Goal: Use online tool/utility: Utilize a website feature to perform a specific function

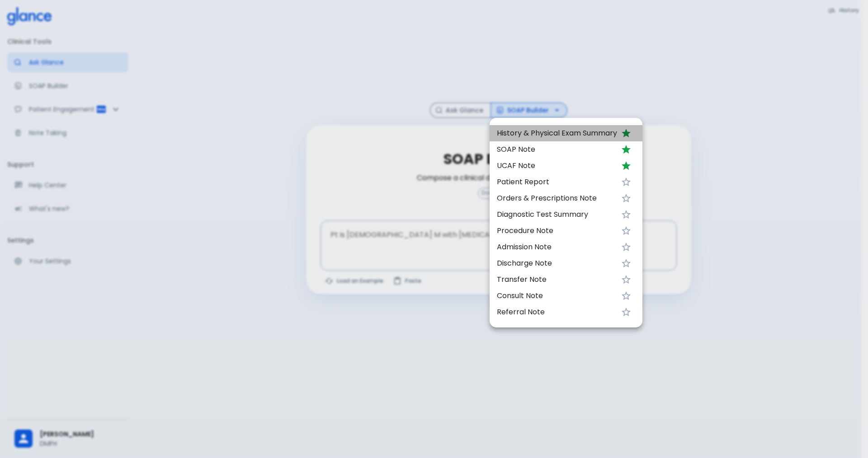
click at [540, 135] on span "History & Physical Exam Summary" at bounding box center [557, 133] width 120 height 11
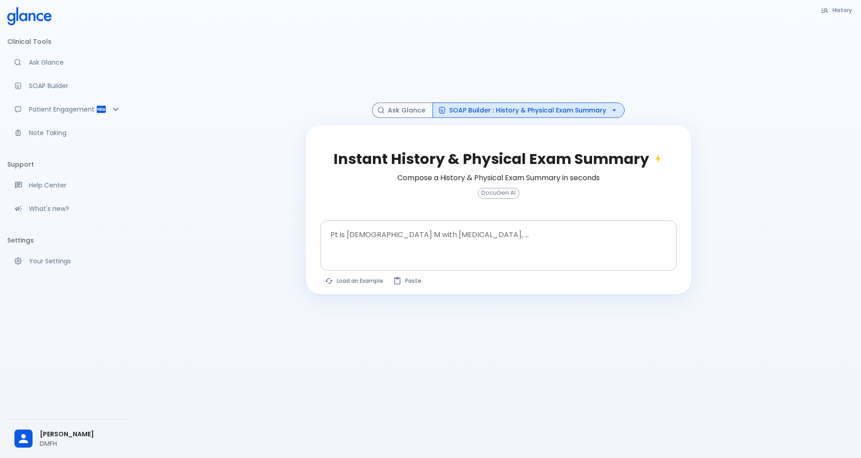
click at [409, 233] on textarea "Pt is [DEMOGRAPHIC_DATA] M with [MEDICAL_DATA], ..." at bounding box center [499, 238] width 344 height 28
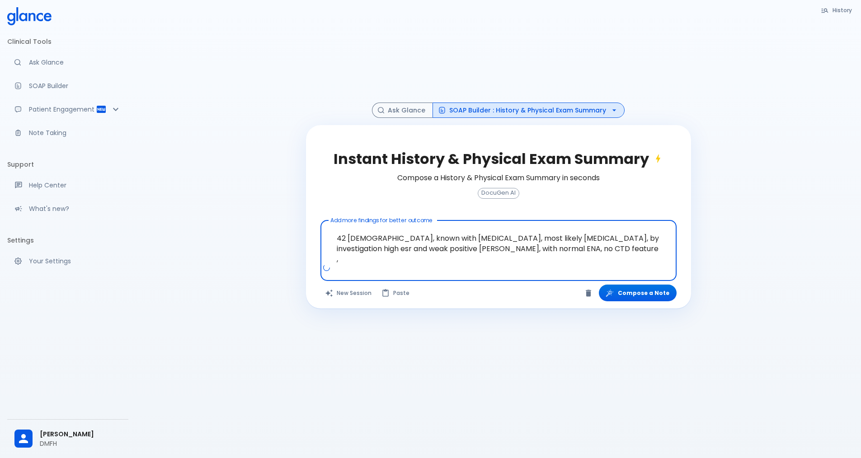
click at [542, 246] on textarea "42 [DEMOGRAPHIC_DATA], known with [MEDICAL_DATA], most likely [MEDICAL_DATA], b…" at bounding box center [499, 243] width 344 height 39
click at [528, 250] on textarea "42 [DEMOGRAPHIC_DATA], known with [MEDICAL_DATA], most likely [MEDICAL_DATA], b…" at bounding box center [499, 243] width 344 height 39
click at [563, 248] on textarea "42 [DEMOGRAPHIC_DATA], known with [MEDICAL_DATA], most likely [MEDICAL_DATA], b…" at bounding box center [499, 243] width 344 height 39
click at [561, 250] on textarea "42 [DEMOGRAPHIC_DATA], known with [MEDICAL_DATA], most likely [MEDICAL_DATA], b…" at bounding box center [499, 243] width 344 height 39
click at [624, 248] on textarea "42 [DEMOGRAPHIC_DATA], known with [MEDICAL_DATA], most likely [MEDICAL_DATA], b…" at bounding box center [499, 243] width 344 height 39
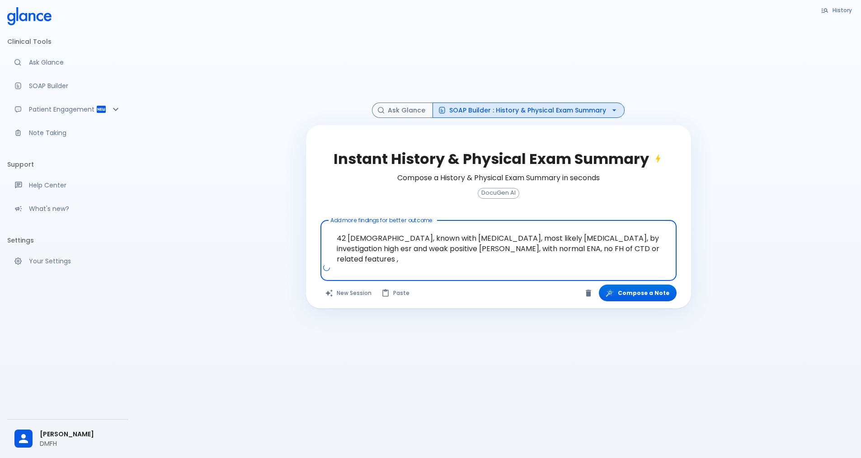
click at [635, 248] on textarea "42 [DEMOGRAPHIC_DATA], known with [MEDICAL_DATA], most likely [MEDICAL_DATA], b…" at bounding box center [499, 243] width 344 height 39
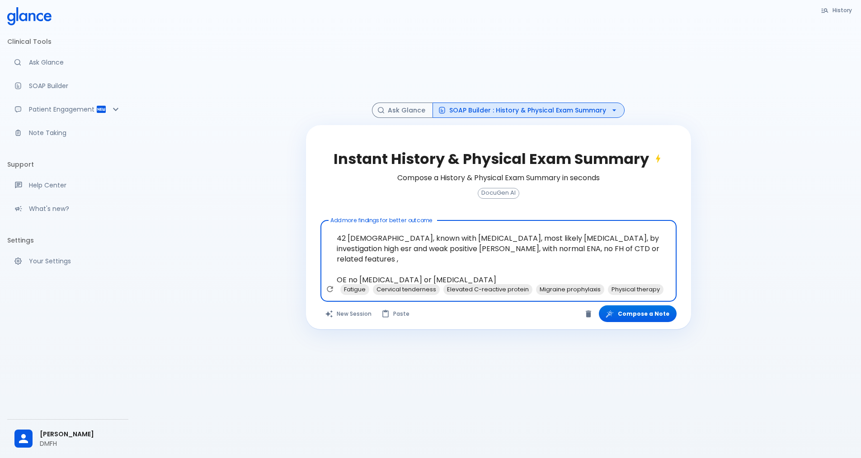
click at [487, 269] on textarea "42 [DEMOGRAPHIC_DATA], known with [MEDICAL_DATA], most likely [MEDICAL_DATA], b…" at bounding box center [499, 254] width 344 height 60
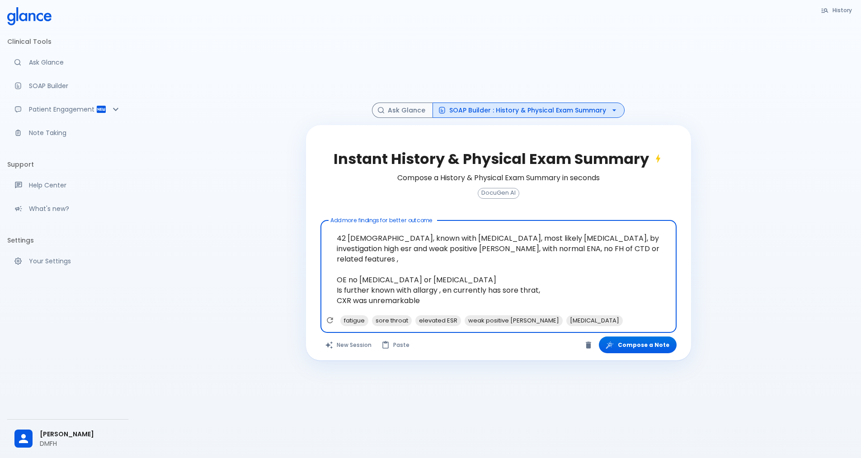
click at [0, 0] on span "allergy, and" at bounding box center [0, 0] width 0 height 0
click at [0, 0] on span "throat," at bounding box center [0, 0] width 0 height 0
click at [0, 0] on span "to have" at bounding box center [0, 0] width 0 height 0
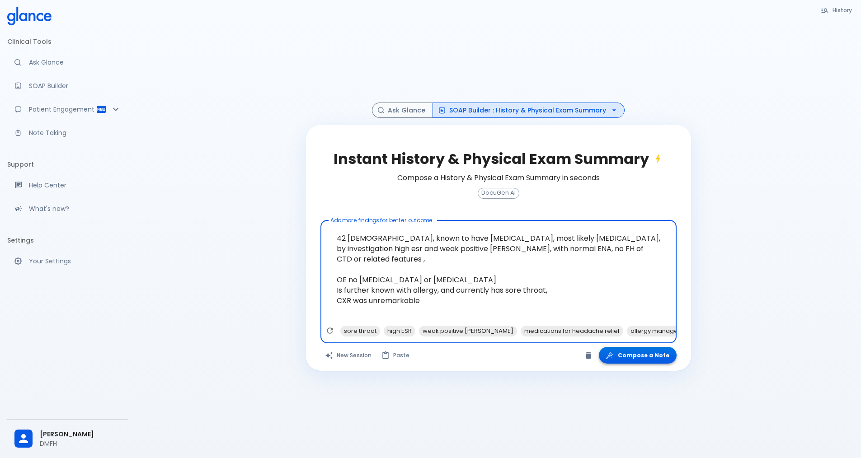
type textarea "42 [DEMOGRAPHIC_DATA], known to have [MEDICAL_DATA], most likely [MEDICAL_DATA]…"
click at [640, 360] on button "Compose a Note" at bounding box center [638, 355] width 78 height 17
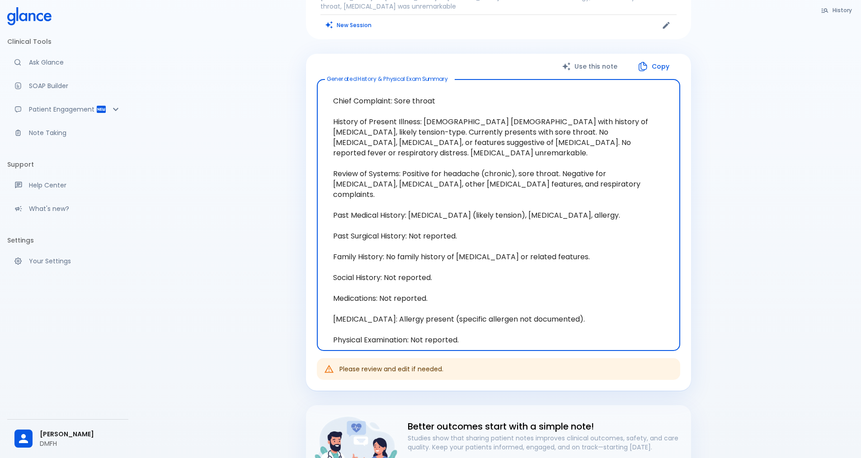
scroll to position [45, 0]
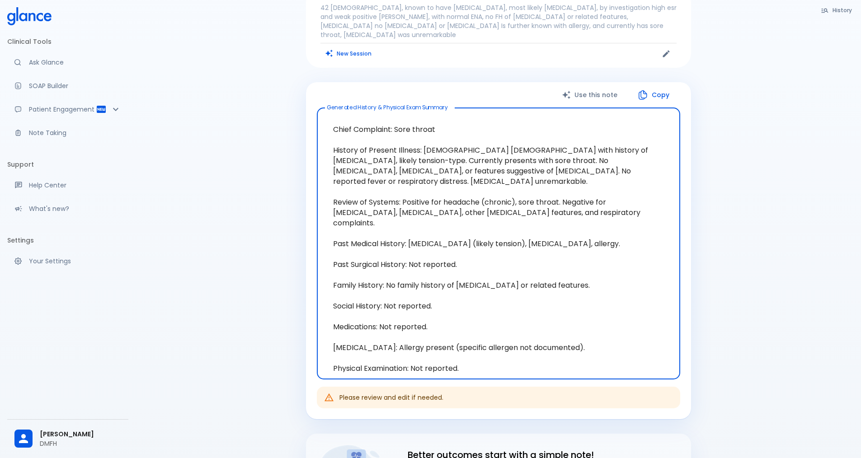
click at [458, 347] on textarea "Chief Complaint: Sore throat History of Present Illness: [DEMOGRAPHIC_DATA] [DE…" at bounding box center [498, 243] width 351 height 257
drag, startPoint x: 482, startPoint y: 349, endPoint x: 330, endPoint y: 112, distance: 281.8
click at [330, 115] on textarea "Chief Complaint: Sore throat History of Present Illness: [DEMOGRAPHIC_DATA] [DE…" at bounding box center [498, 243] width 351 height 257
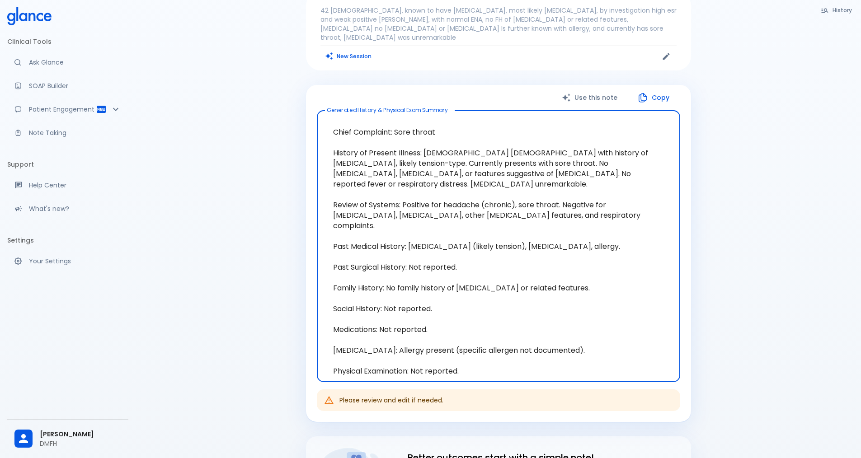
scroll to position [0, 0]
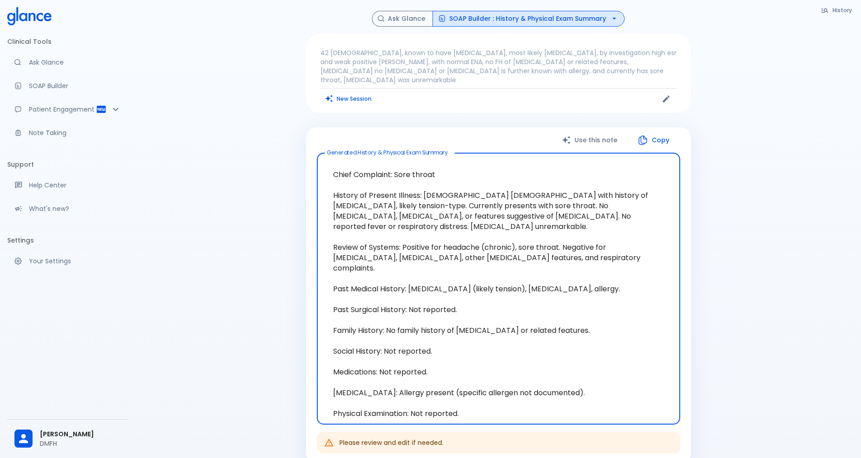
click at [611, 21] on icon "button" at bounding box center [614, 18] width 9 height 9
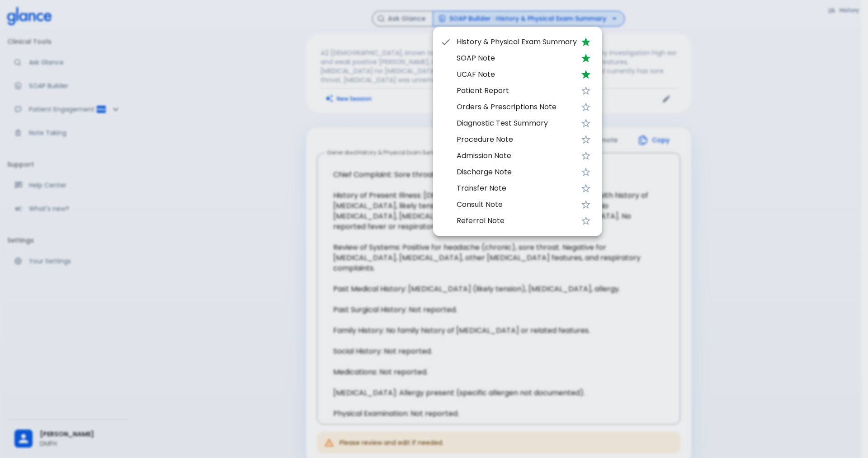
click at [496, 79] on span "UCAF Note" at bounding box center [517, 74] width 120 height 11
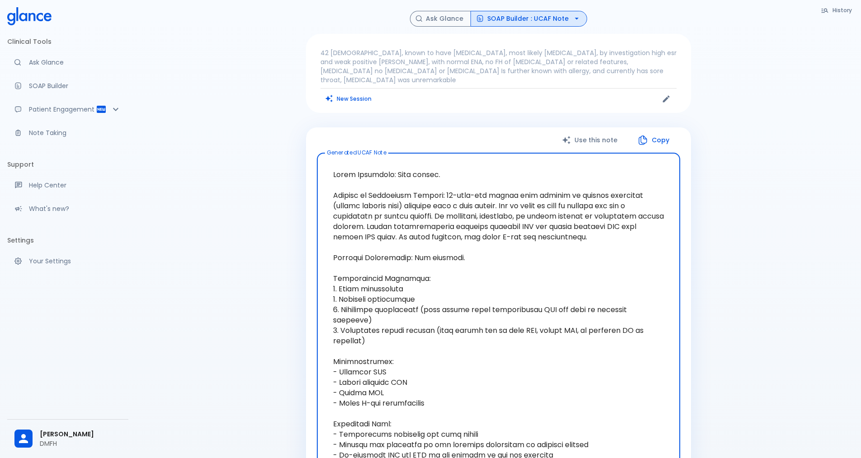
click at [433, 310] on textarea "Generated UCAF Note" at bounding box center [498, 321] width 351 height 320
drag, startPoint x: 377, startPoint y: 326, endPoint x: 329, endPoint y: 269, distance: 74.8
click at [329, 269] on textarea "Generated UCAF Note" at bounding box center [498, 321] width 351 height 320
click at [347, 92] on button "New Session" at bounding box center [349, 98] width 57 height 13
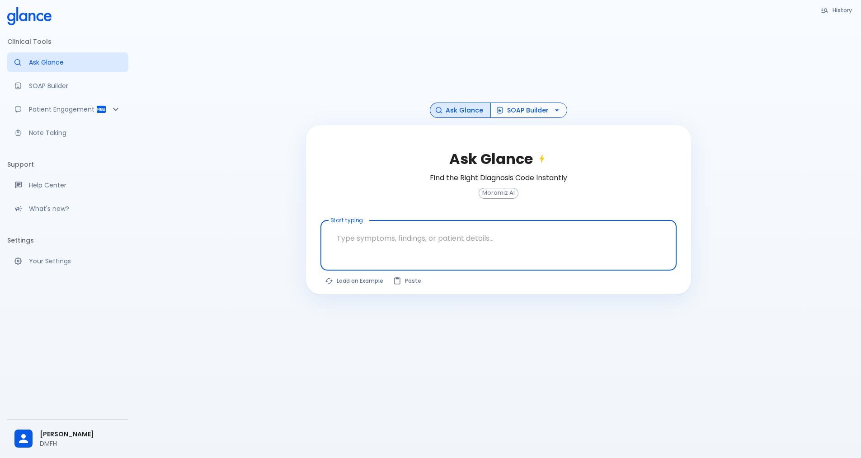
click at [556, 111] on icon "button" at bounding box center [557, 110] width 9 height 9
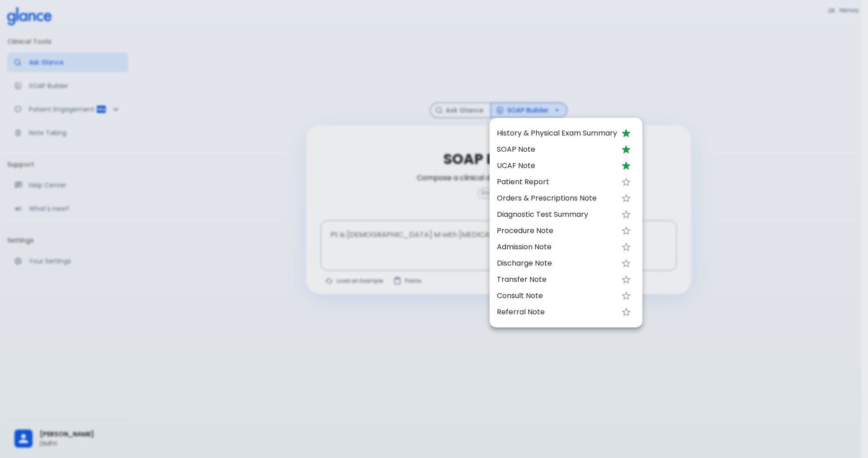
click at [515, 315] on span "Referral Note" at bounding box center [557, 312] width 120 height 11
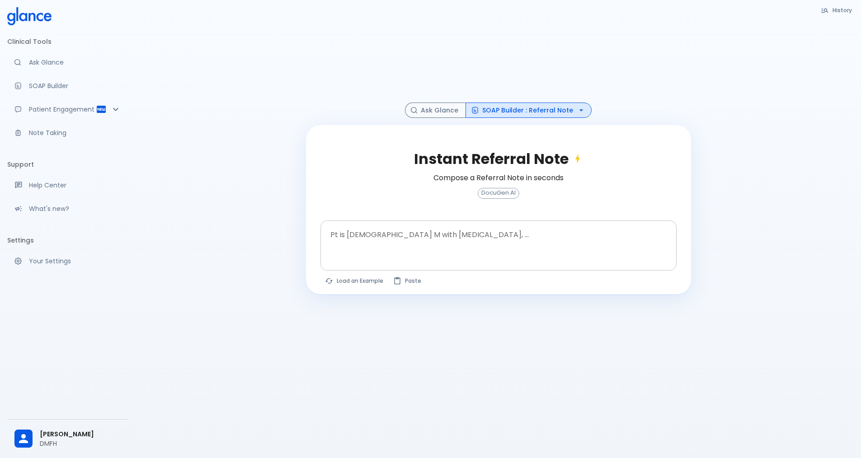
click at [373, 244] on textarea "Pt is [DEMOGRAPHIC_DATA] M with [MEDICAL_DATA], ..." at bounding box center [499, 238] width 344 height 28
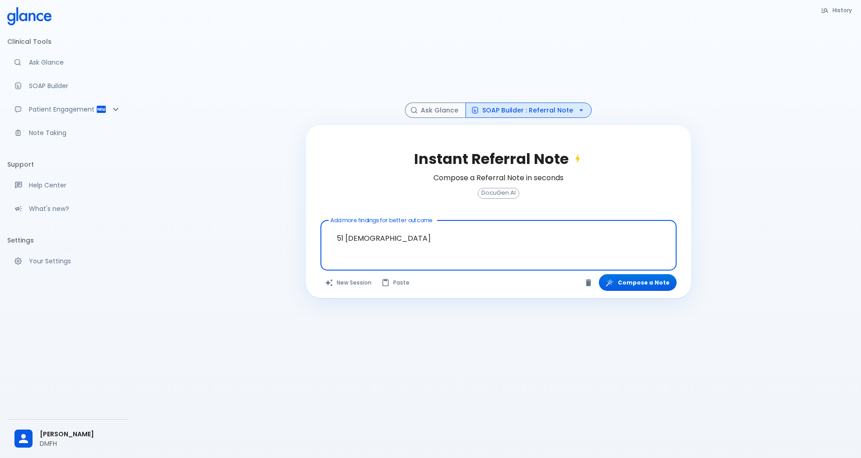
paste textarea "Polyarthralgia by early [MEDICAL_DATA] High ESR/CRP, Clinically PMR/GCA not sus…"
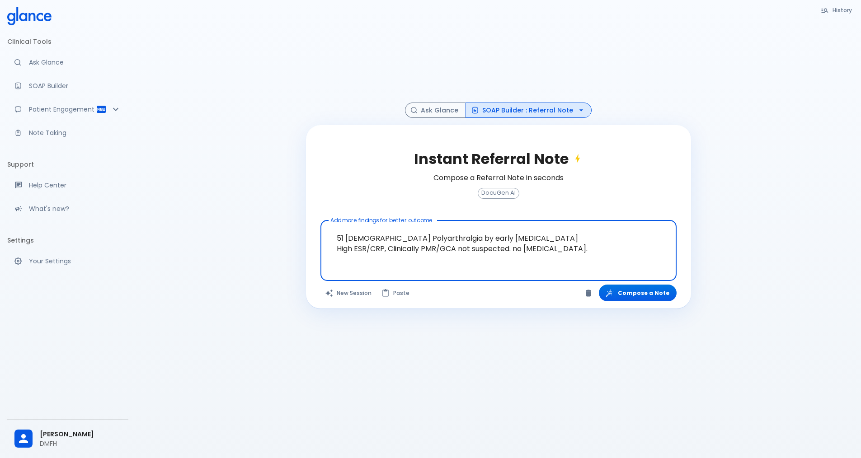
click at [373, 238] on textarea "51 [DEMOGRAPHIC_DATA] Polyarthralgia by early [MEDICAL_DATA] High ESR/CRP, Clin…" at bounding box center [499, 243] width 344 height 39
click at [450, 259] on textarea "51 [DEMOGRAPHIC_DATA] with polyarthralgia by early [MEDICAL_DATA] High ESR/CRP,…" at bounding box center [499, 243] width 344 height 39
click at [455, 240] on textarea "51 [DEMOGRAPHIC_DATA] with polyarthralgia by early [MEDICAL_DATA] High ESR/CRP,…" at bounding box center [499, 243] width 344 height 39
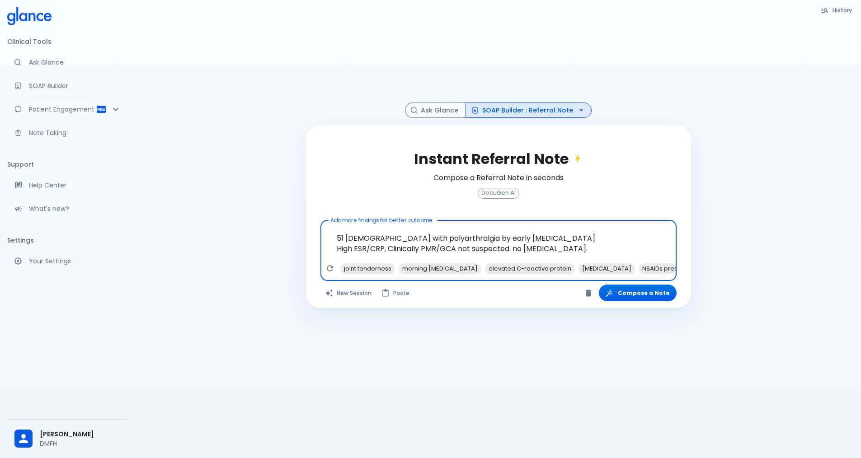
click at [337, 249] on textarea "51 [DEMOGRAPHIC_DATA] with polyarthralgia by early [MEDICAL_DATA] High ESR/CRP,…" at bounding box center [499, 243] width 344 height 39
click at [434, 253] on textarea "51 [DEMOGRAPHIC_DATA] with polyarthralgia by early [MEDICAL_DATA] has High ESR/…" at bounding box center [499, 243] width 344 height 39
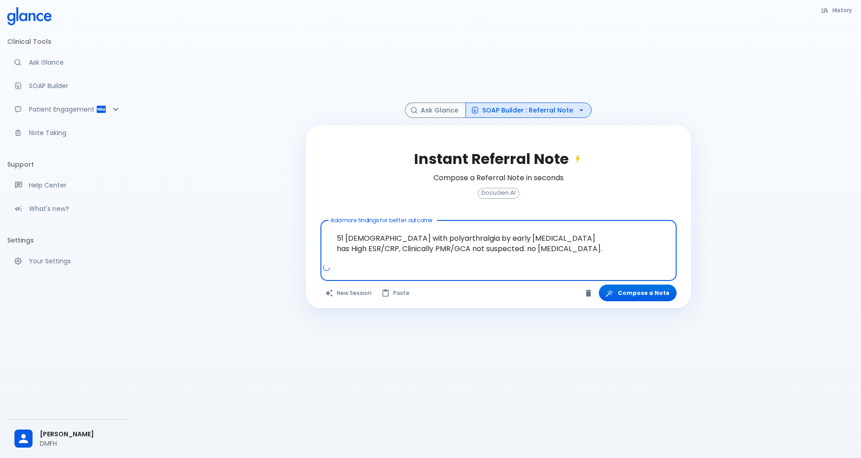
click at [467, 251] on textarea "51 [DEMOGRAPHIC_DATA] with polyarthralgia by early [MEDICAL_DATA] has High ESR/…" at bounding box center [499, 243] width 344 height 39
click at [474, 250] on textarea "51 [DEMOGRAPHIC_DATA] with polyarthralgia by early [MEDICAL_DATA] has High ESR/…" at bounding box center [499, 243] width 344 height 39
click at [526, 248] on textarea "51 [DEMOGRAPHIC_DATA] with polyarthralgia by early [MEDICAL_DATA] has High ESR/…" at bounding box center [499, 243] width 344 height 39
click at [577, 251] on textarea "51 [DEMOGRAPHIC_DATA] with polyarthralgia by early [MEDICAL_DATA] has High ESR/…" at bounding box center [499, 243] width 344 height 39
click at [528, 250] on textarea "51 [DEMOGRAPHIC_DATA] with polyarthralgia by early [MEDICAL_DATA] has High ESR/…" at bounding box center [499, 243] width 344 height 39
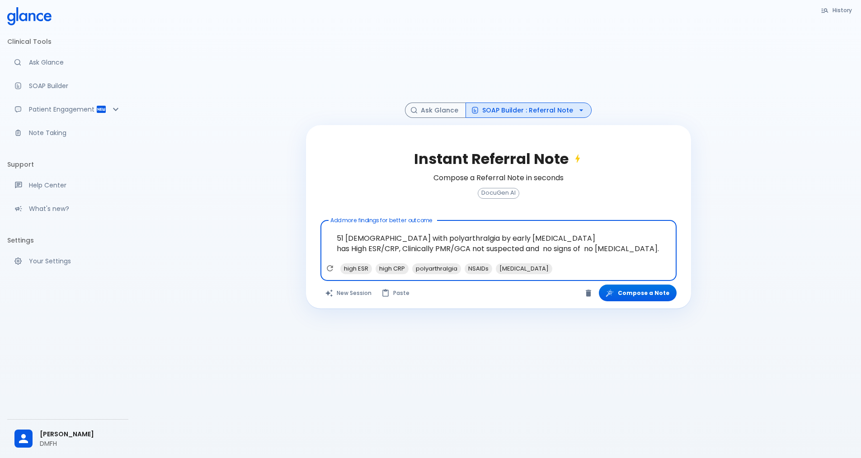
click at [600, 249] on textarea "51 [DEMOGRAPHIC_DATA] with polyarthralgia by early [MEDICAL_DATA] has High ESR/…" at bounding box center [499, 243] width 344 height 39
click at [616, 249] on textarea "51 [DEMOGRAPHIC_DATA] with polyarthralgia by early [MEDICAL_DATA] has High ESR/…" at bounding box center [499, 243] width 344 height 39
type textarea "51 [DEMOGRAPHIC_DATA] with polyarthralgia by early [MEDICAL_DATA] has High ESR/…"
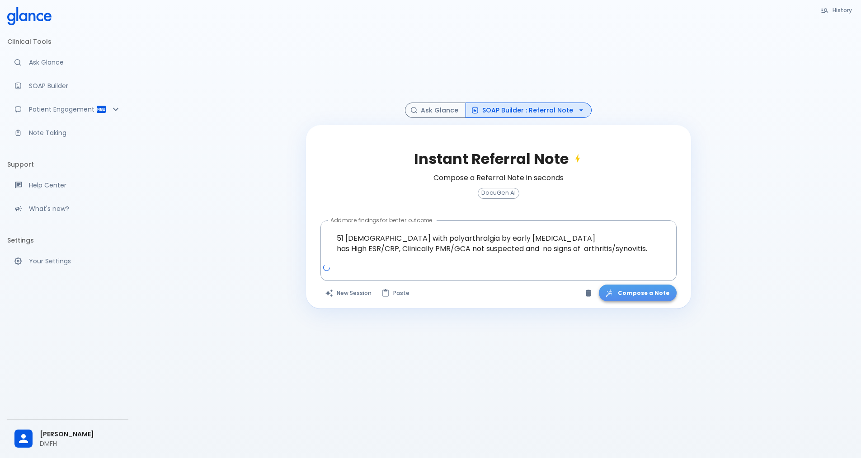
click at [643, 296] on button "Compose a Note" at bounding box center [638, 293] width 78 height 17
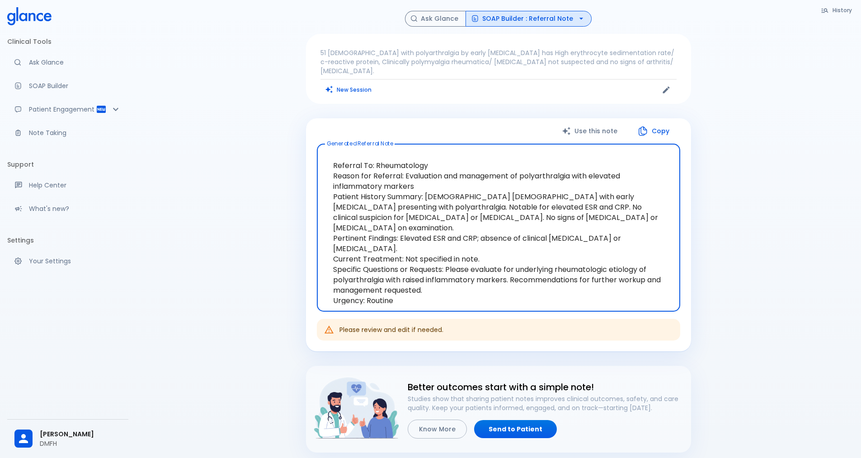
click at [417, 278] on textarea "Referral To: Rheumatology Reason for Referral: Evaluation and management of pol…" at bounding box center [498, 227] width 351 height 153
drag, startPoint x: 421, startPoint y: 284, endPoint x: 327, endPoint y: 155, distance: 160.2
click at [327, 155] on textarea "Referral To: Rheumatology Reason for Referral: Evaluation and management of pol…" at bounding box center [498, 227] width 351 height 153
click at [435, 285] on textarea "Referral To: Rheumatology Reason for Referral: Evaluation and management of pol…" at bounding box center [498, 227] width 351 height 153
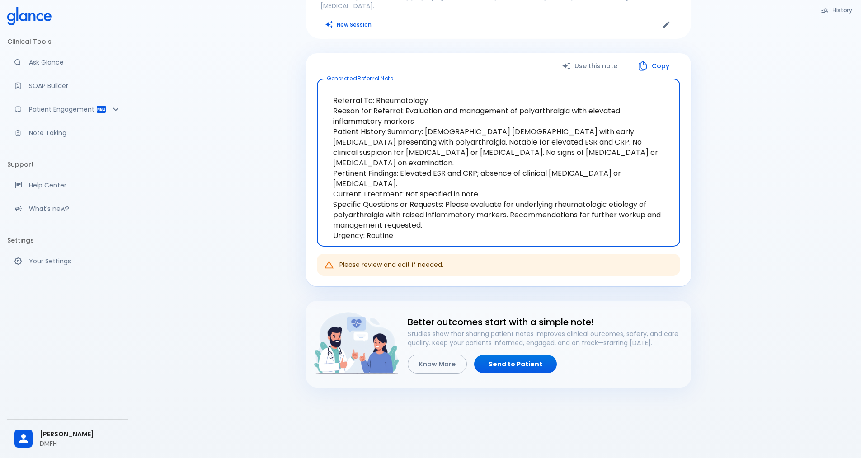
scroll to position [69, 0]
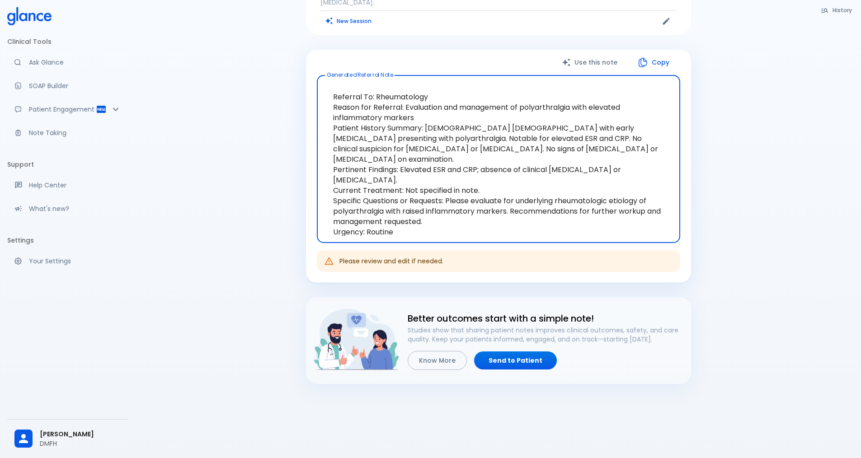
click at [424, 90] on textarea "Referral To: Rheumatology Reason for Referral: Evaluation and management of pol…" at bounding box center [498, 159] width 351 height 153
drag, startPoint x: 431, startPoint y: 88, endPoint x: 376, endPoint y: 90, distance: 55.6
click at [376, 90] on textarea "Referral To: Rheumatology Reason for Referral: Evaluation and management of pol…" at bounding box center [498, 159] width 351 height 153
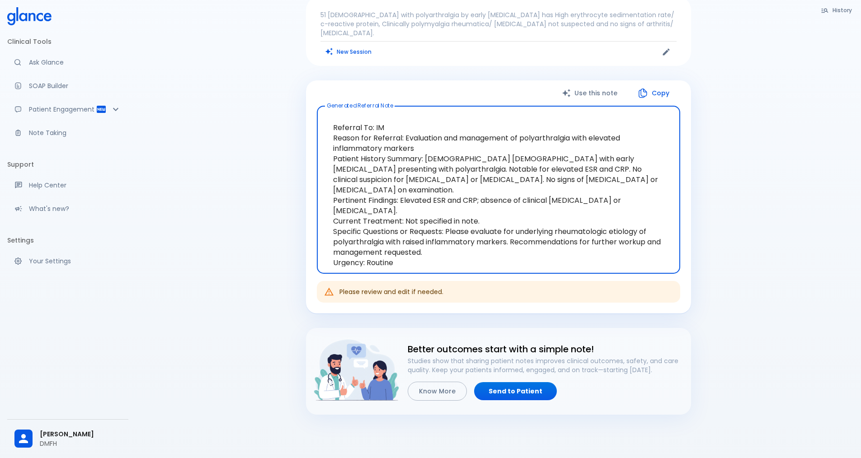
scroll to position [0, 0]
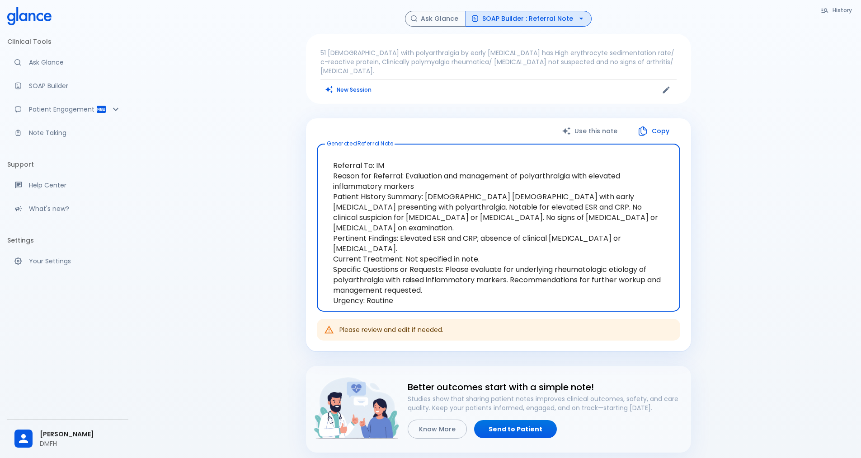
click at [421, 230] on textarea "Referral To: IM Reason for Referral: Evaluation and management of polyarthralgi…" at bounding box center [498, 227] width 351 height 153
type textarea "Referral To: IM Reason for Referral: Evaluation and management of polyarthralgi…"
click at [545, 17] on button "SOAP Builder : Referral Note" at bounding box center [529, 19] width 126 height 16
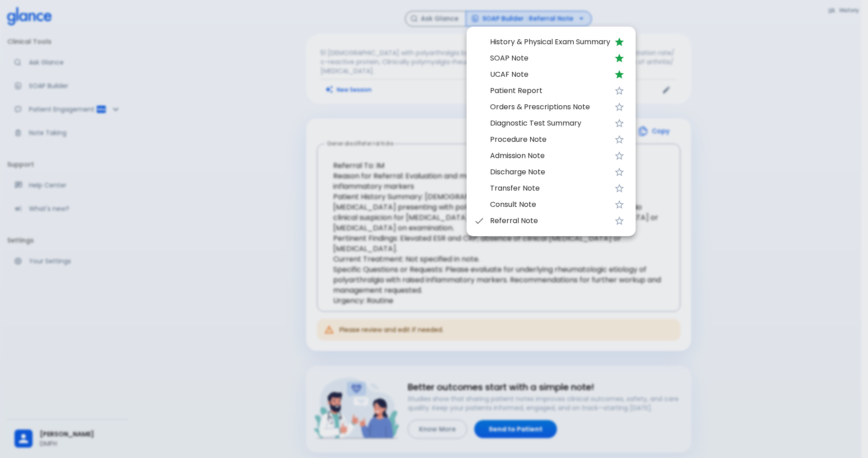
click at [512, 220] on span "Referral Note" at bounding box center [550, 221] width 120 height 11
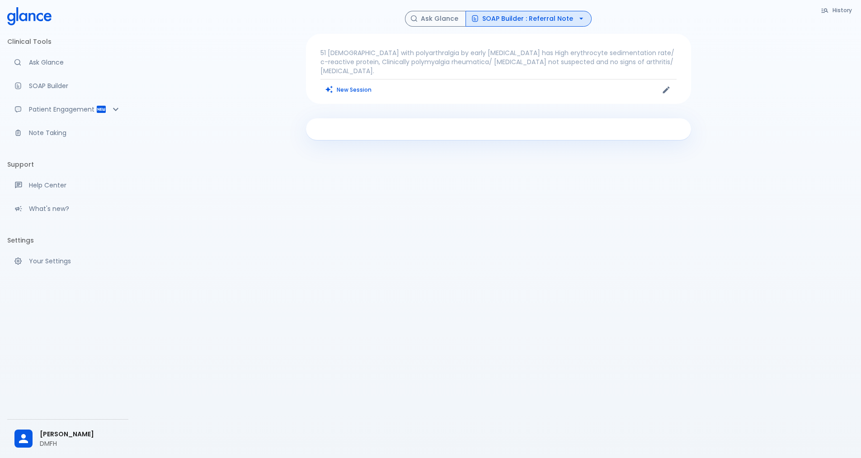
click at [567, 20] on button "SOAP Builder : Referral Note" at bounding box center [529, 19] width 126 height 16
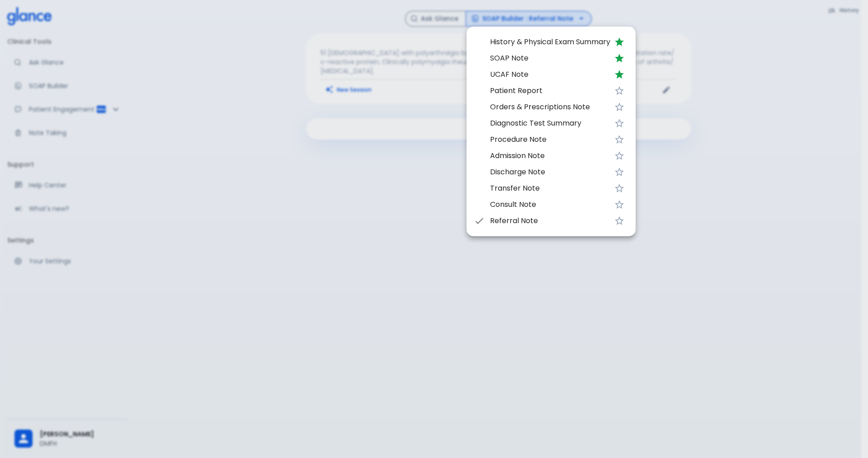
click at [510, 221] on span "Referral Note" at bounding box center [550, 221] width 120 height 11
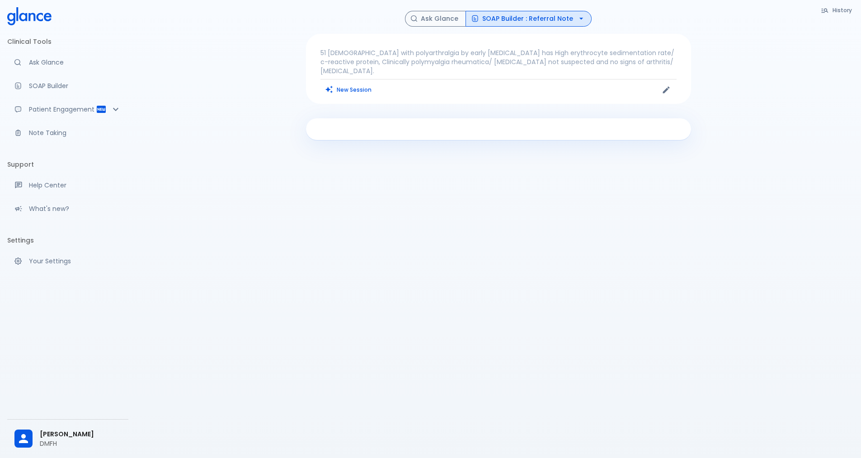
click at [425, 61] on p "51 [DEMOGRAPHIC_DATA] with polyarthralgia by early [MEDICAL_DATA] has High eryt…" at bounding box center [499, 61] width 356 height 27
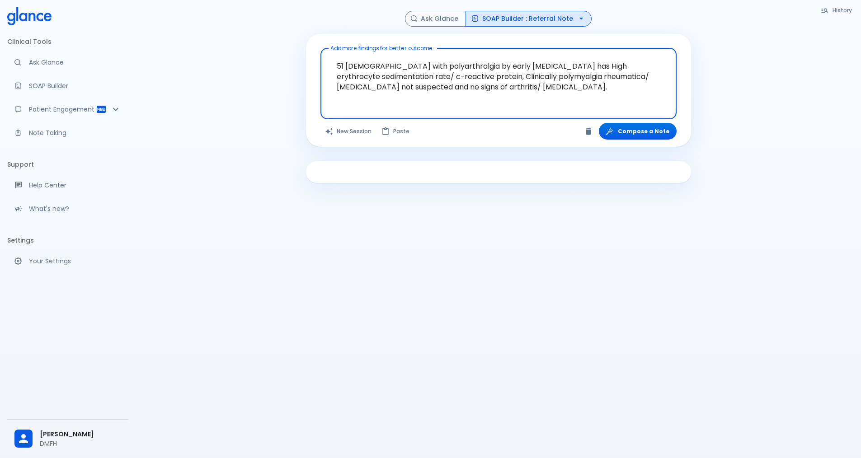
click at [509, 86] on textarea "51 [DEMOGRAPHIC_DATA] with polyarthralgia by early [MEDICAL_DATA] has High eryt…" at bounding box center [499, 76] width 344 height 49
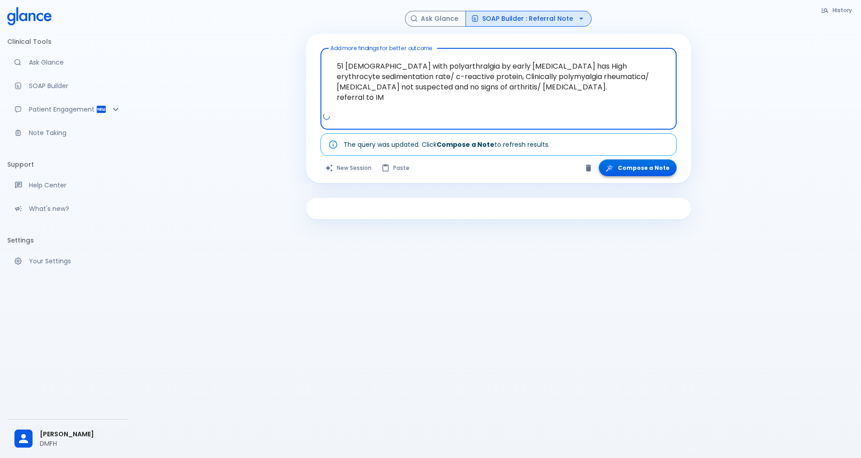
type textarea "51 [DEMOGRAPHIC_DATA] with polyarthralgia by early [MEDICAL_DATA] has High eryt…"
click at [634, 173] on button "Compose a Note" at bounding box center [638, 168] width 78 height 17
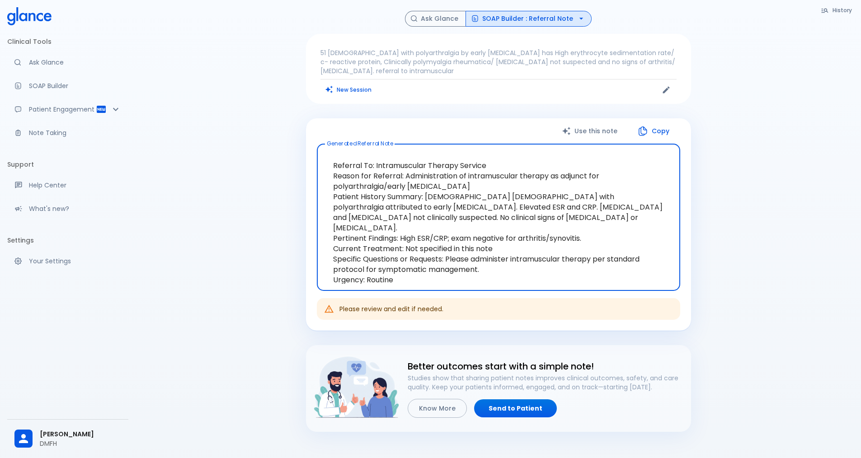
click at [571, 56] on p "51 [DEMOGRAPHIC_DATA] with polyarthralgia by early [MEDICAL_DATA] has High eryt…" at bounding box center [499, 61] width 356 height 27
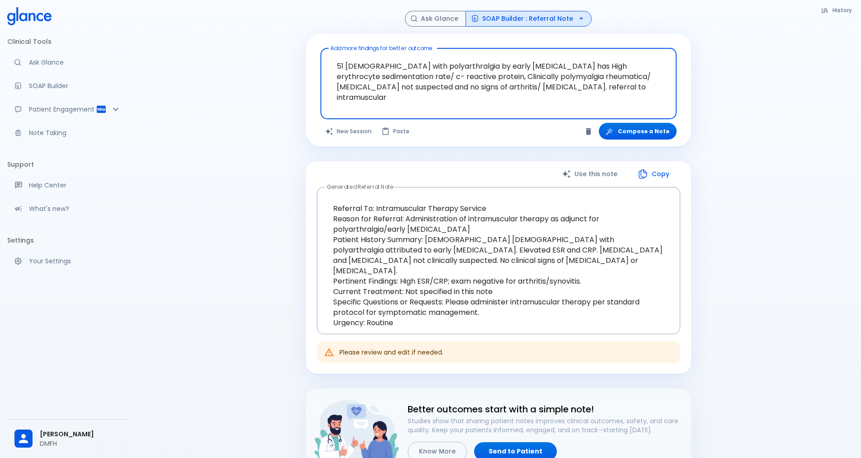
click at [594, 85] on textarea "51 [DEMOGRAPHIC_DATA] with polyarthralgia by early [MEDICAL_DATA] has High eryt…" at bounding box center [499, 76] width 344 height 49
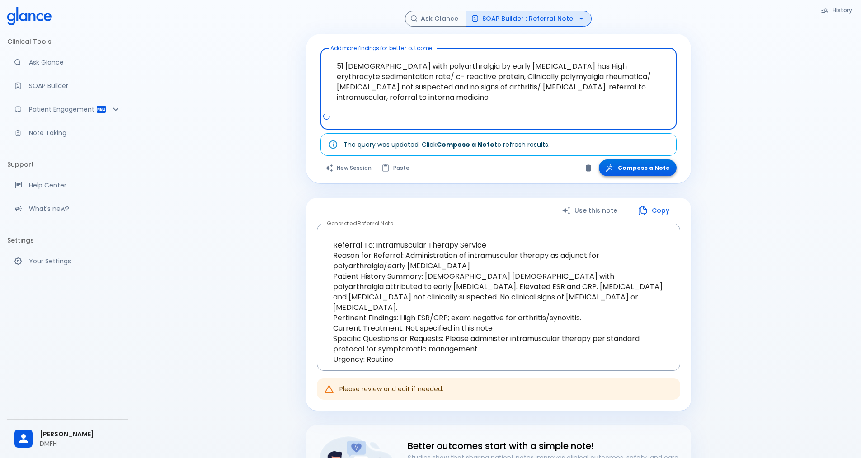
type textarea "51 [DEMOGRAPHIC_DATA] with polyarthralgia by early [MEDICAL_DATA] has High eryt…"
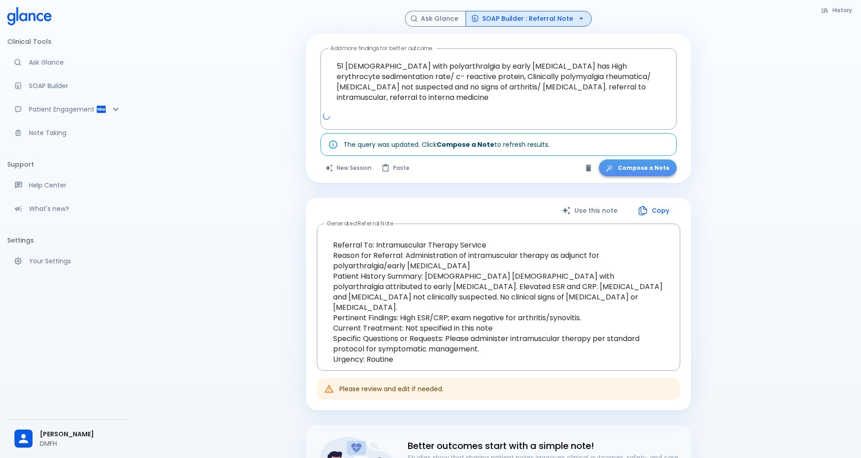
click at [650, 171] on button "Compose a Note" at bounding box center [638, 168] width 78 height 17
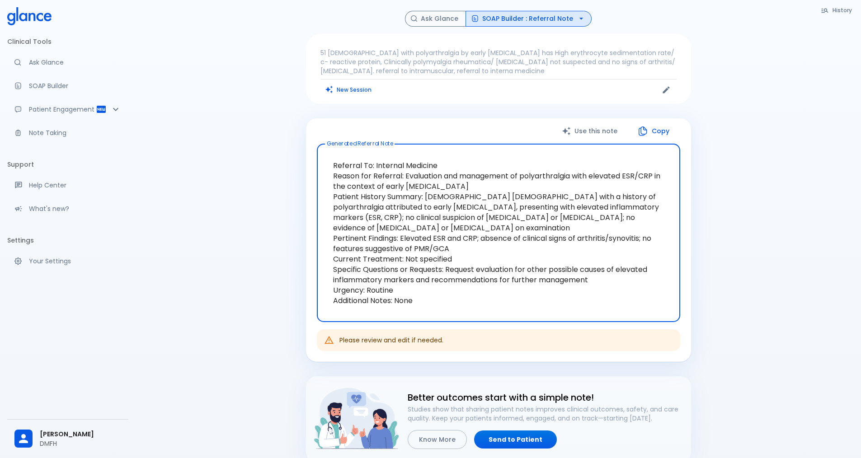
click at [462, 163] on textarea "Referral To: Internal Medicine Reason for Referral: Evaluation and management o…" at bounding box center [498, 233] width 351 height 164
drag, startPoint x: 329, startPoint y: 266, endPoint x: 294, endPoint y: 150, distance: 120.9
click at [294, 150] on div "History Ask Glance SOAP Builder : Referral Note 51 [DEMOGRAPHIC_DATA] with poly…" at bounding box center [499, 273] width 726 height 547
click at [350, 92] on button "New Session" at bounding box center [349, 89] width 57 height 13
